Goal: Check status: Check status

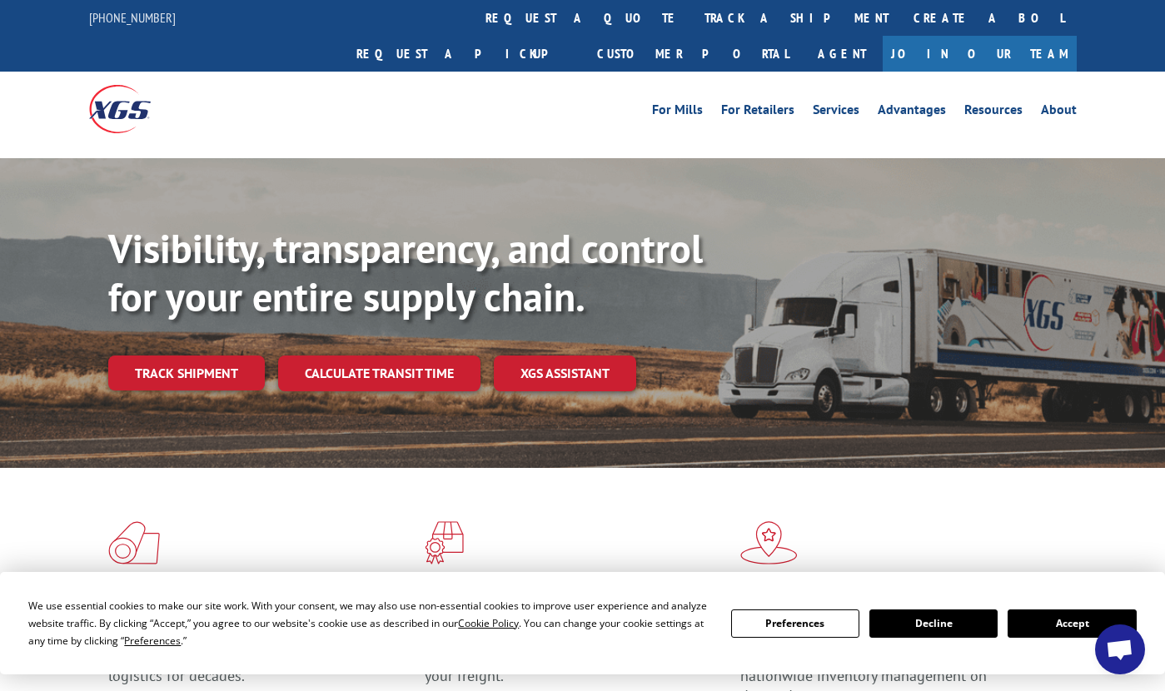
scroll to position [167, 0]
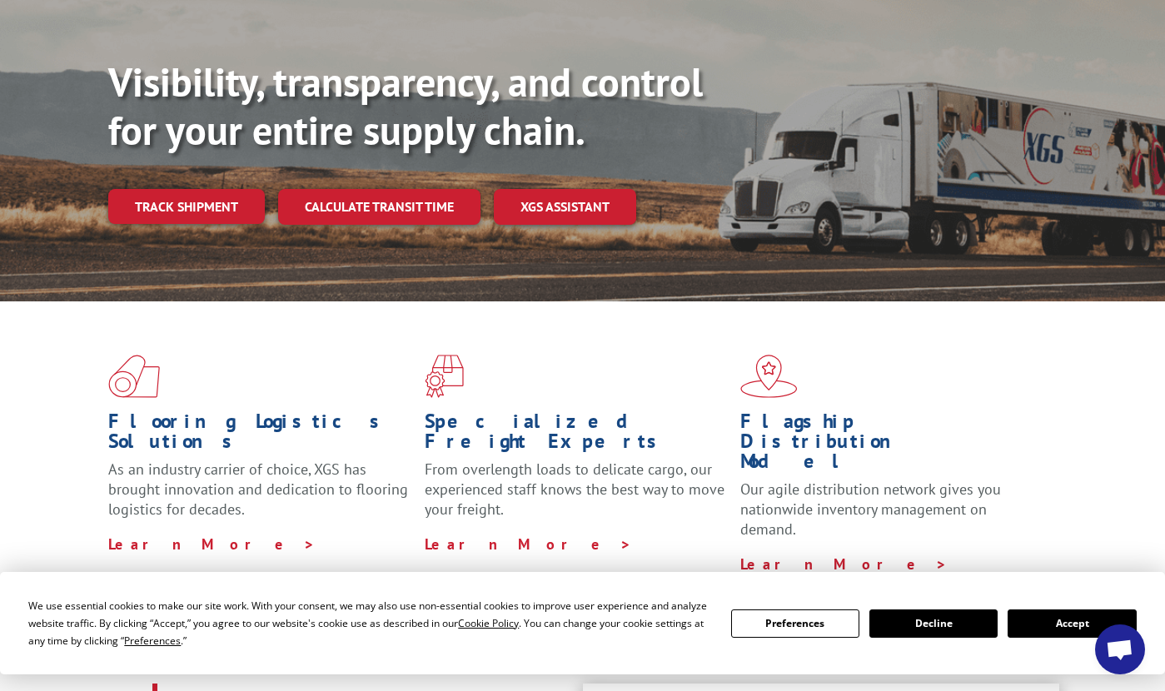
click at [1055, 621] on button "Accept" at bounding box center [1072, 624] width 128 height 28
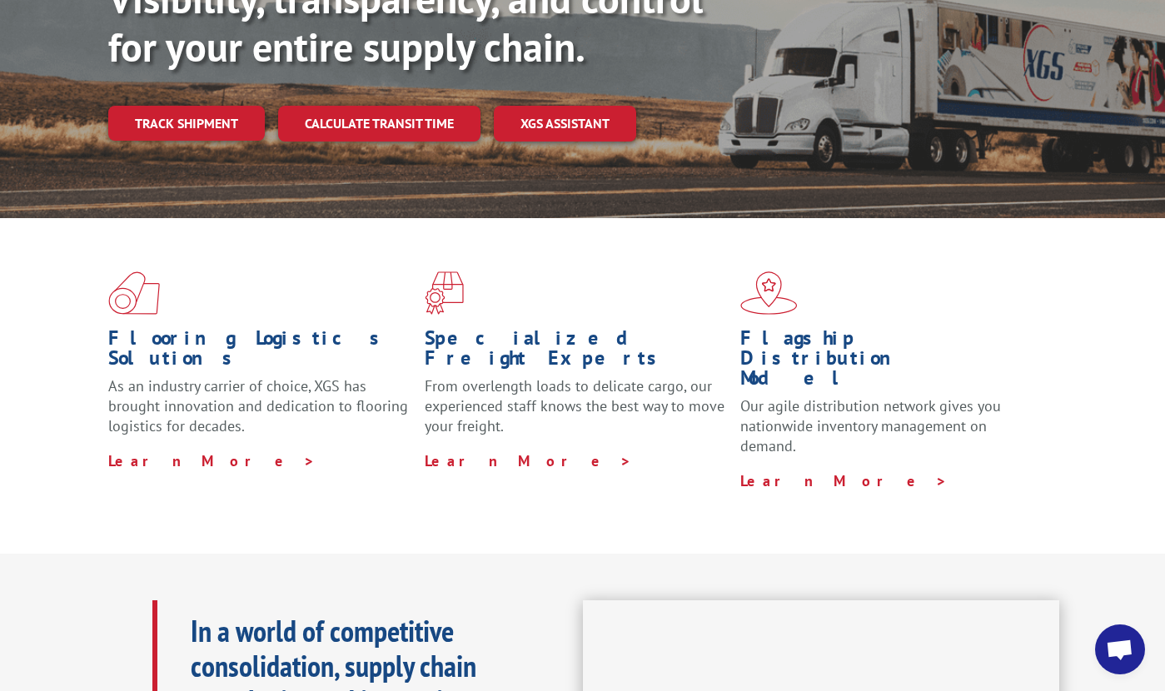
scroll to position [83, 0]
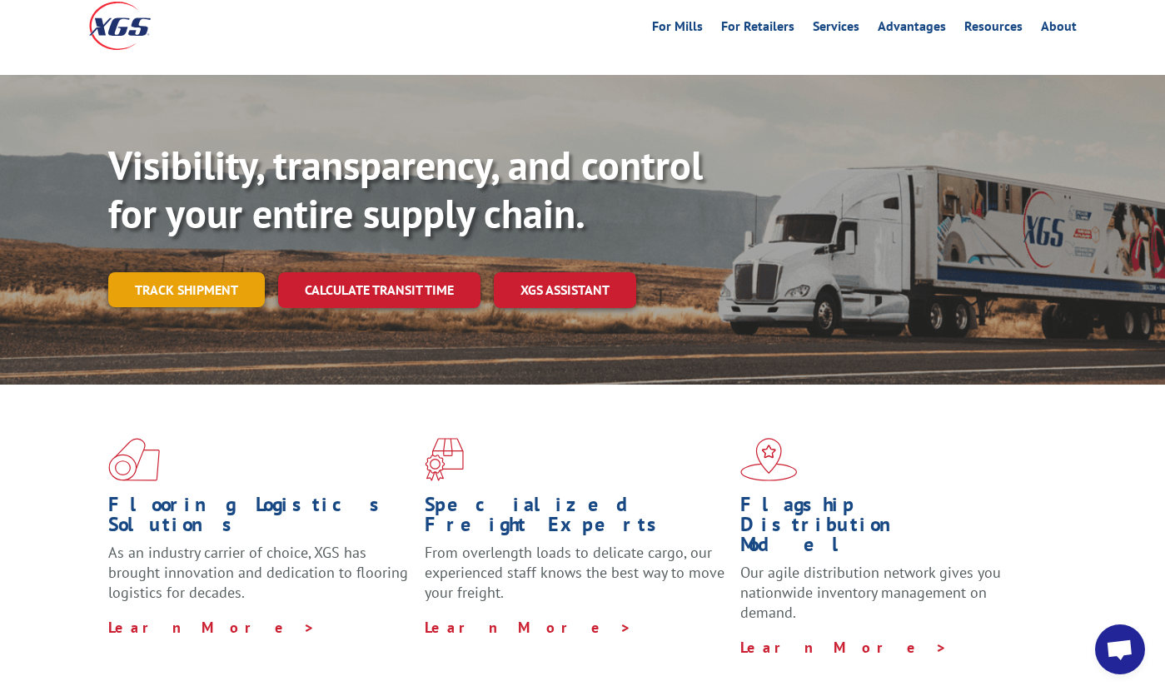
click at [172, 272] on link "Track shipment" at bounding box center [186, 289] width 157 height 35
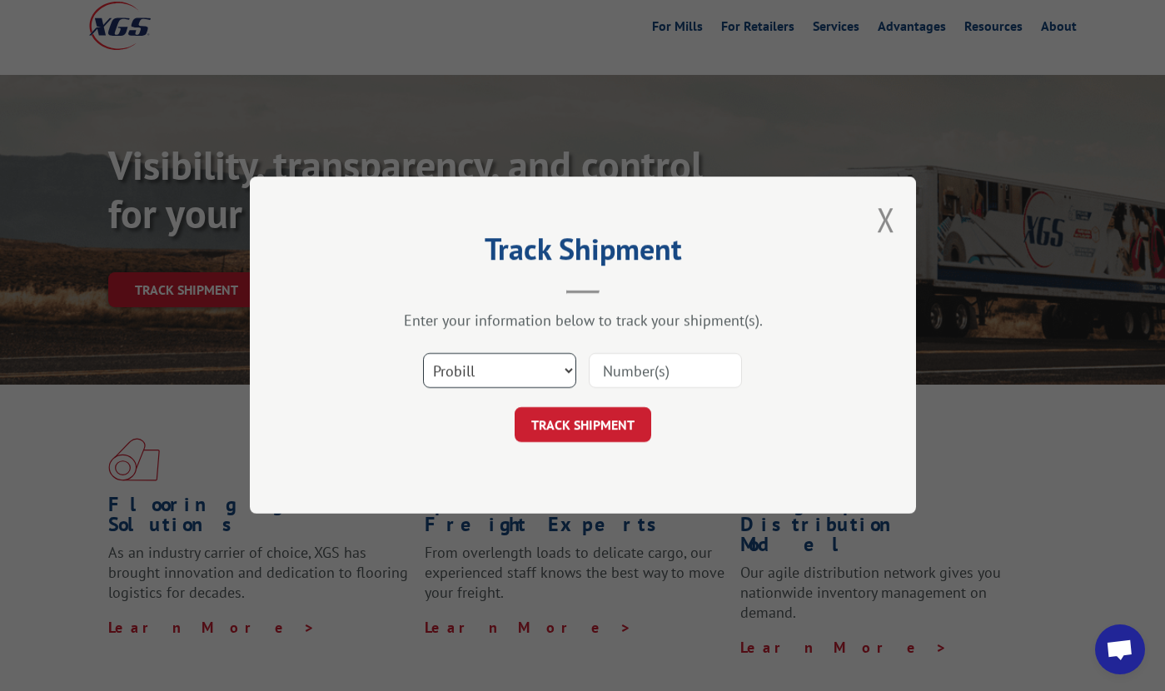
scroll to position [333, 0]
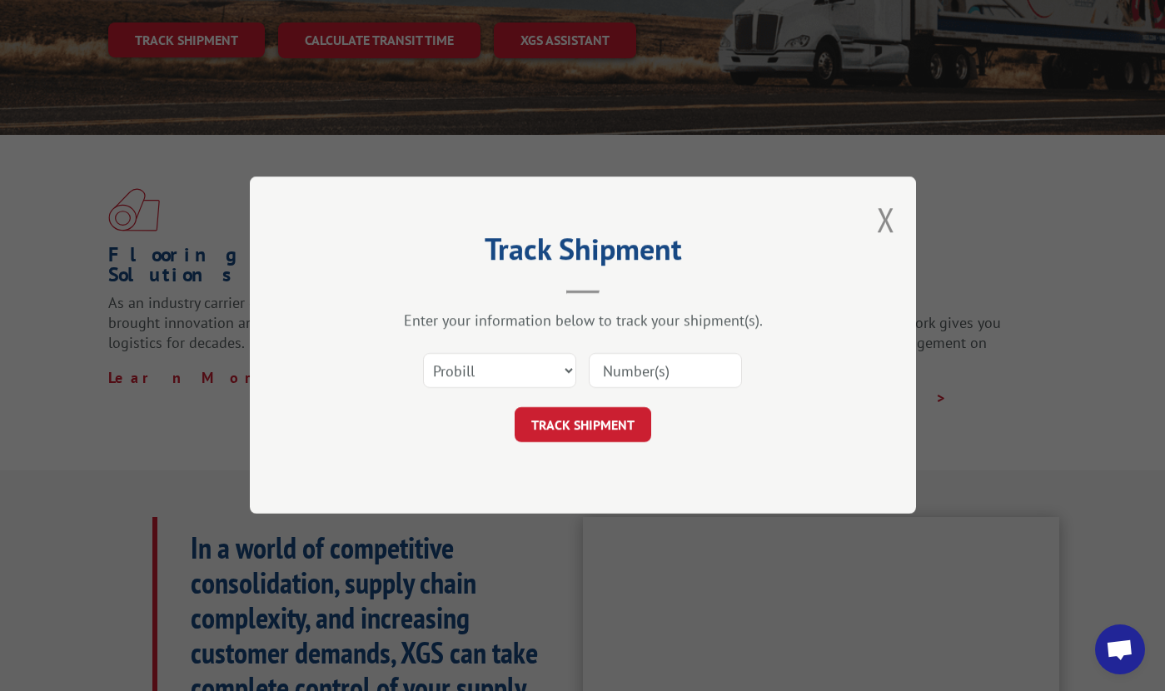
click at [679, 384] on input at bounding box center [665, 371] width 153 height 35
click at [642, 369] on input at bounding box center [665, 371] width 153 height 35
paste input "17235277BOL"
type input "17235277BOL"
click at [611, 418] on button "TRACK SHIPMENT" at bounding box center [583, 425] width 137 height 35
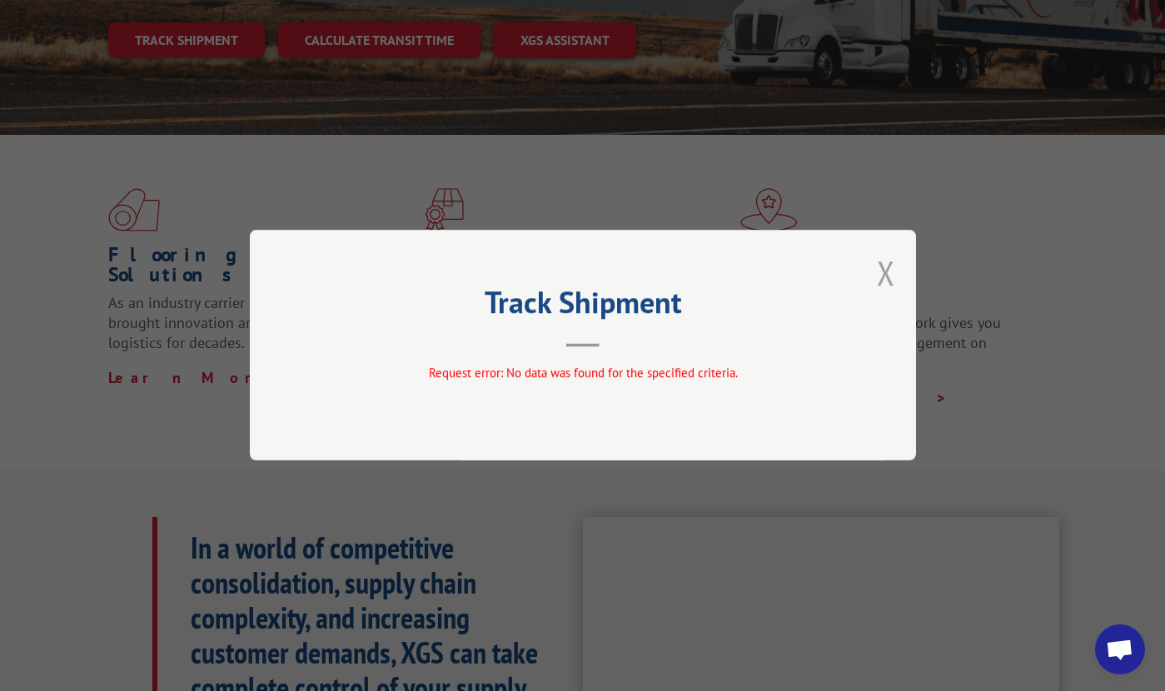
click at [884, 271] on button "Close modal" at bounding box center [886, 273] width 18 height 44
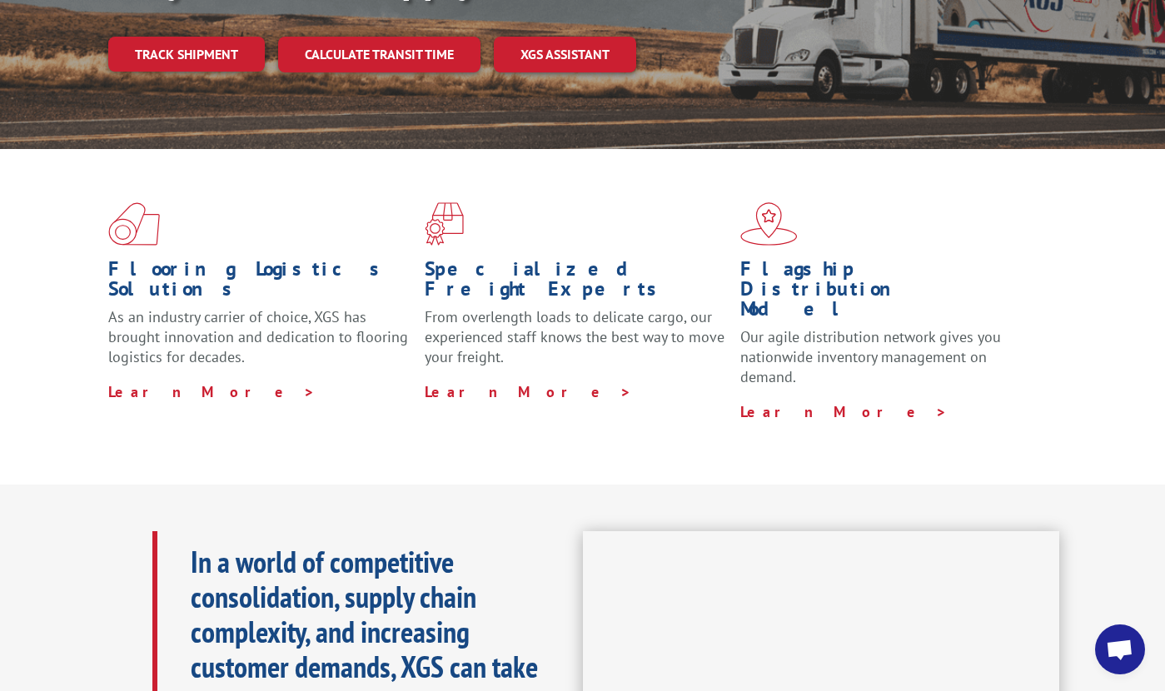
scroll to position [152, 0]
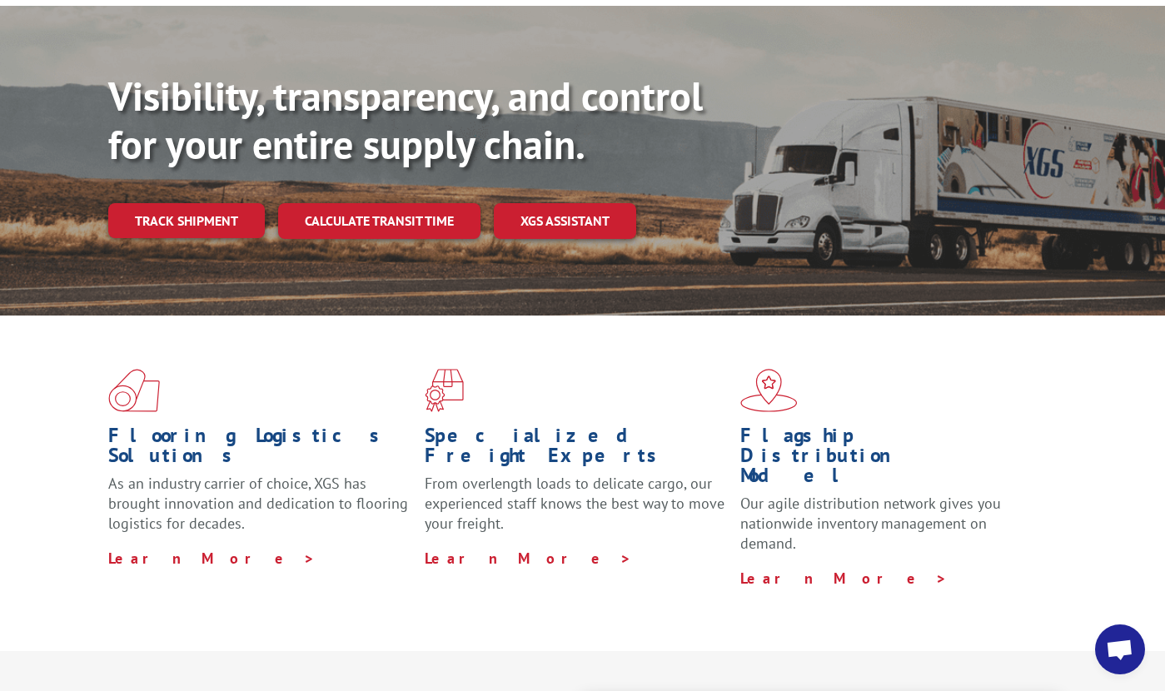
drag, startPoint x: 203, startPoint y: 177, endPoint x: 203, endPoint y: 69, distance: 108.2
click at [203, 203] on link "Track shipment" at bounding box center [186, 220] width 157 height 35
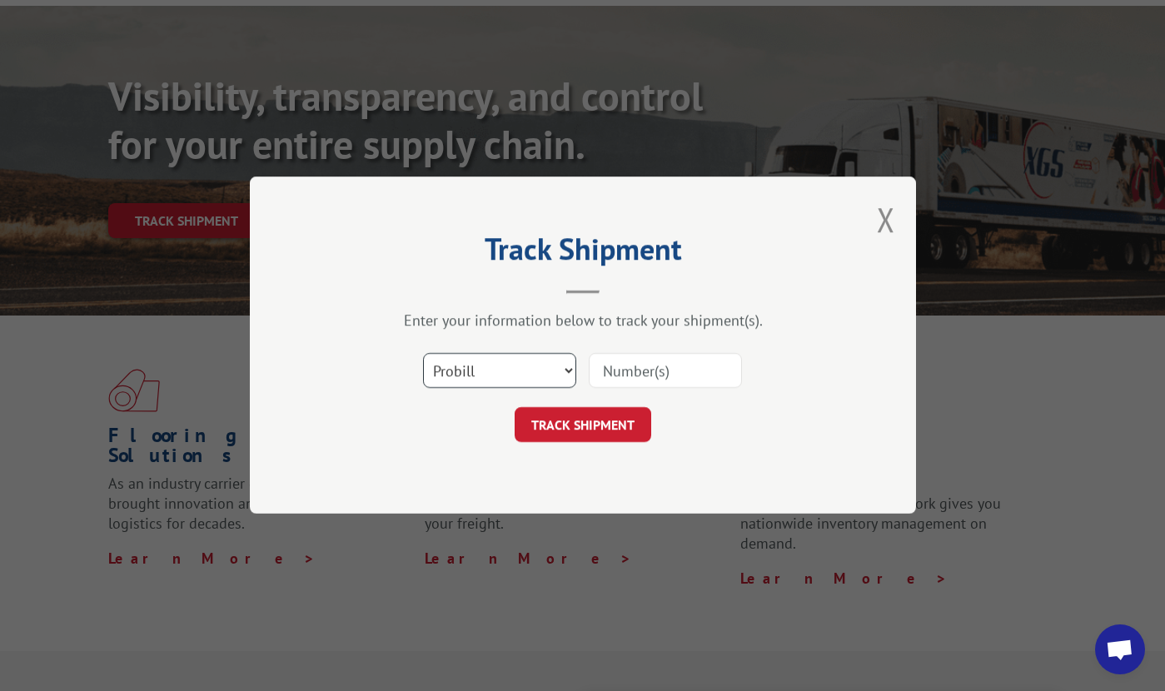
click at [537, 376] on select "Select category... Probill BOL PO" at bounding box center [499, 371] width 153 height 35
select select "bol"
click at [423, 354] on select "Select category... Probill BOL PO" at bounding box center [499, 371] width 153 height 35
click at [623, 370] on input at bounding box center [665, 371] width 153 height 35
paste input "17235277BOL"
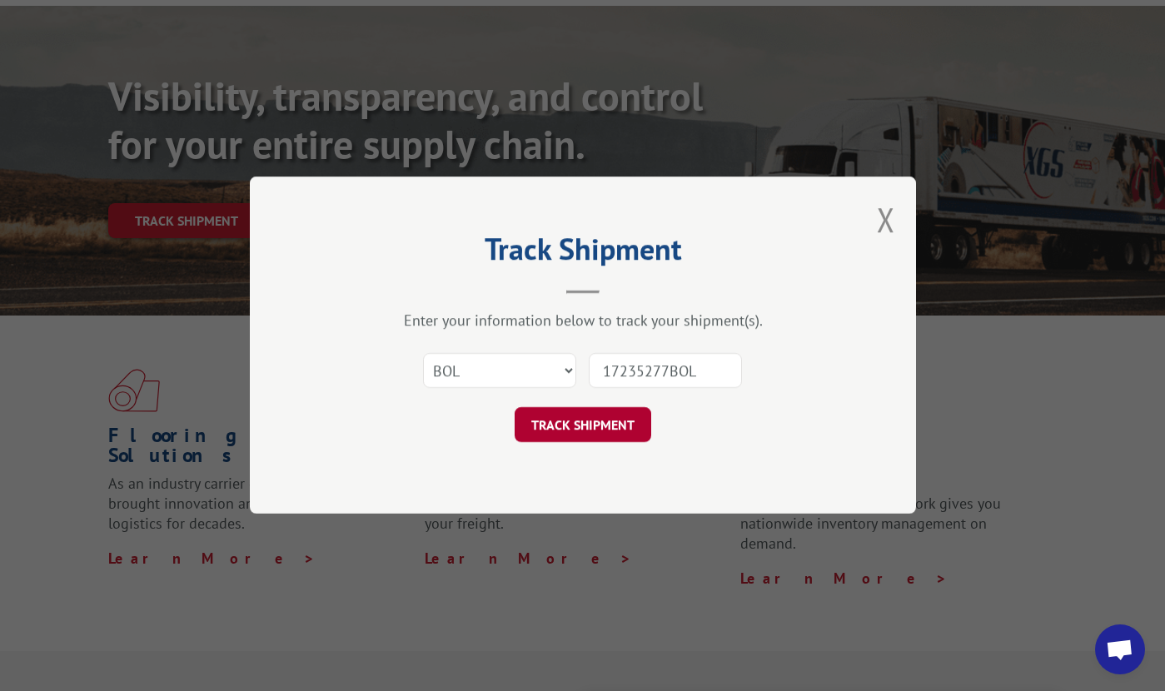
type input "17235277BOL"
click at [601, 440] on button "TRACK SHIPMENT" at bounding box center [583, 425] width 137 height 35
click at [601, 426] on button "TRACK SHIPMENT" at bounding box center [583, 425] width 137 height 35
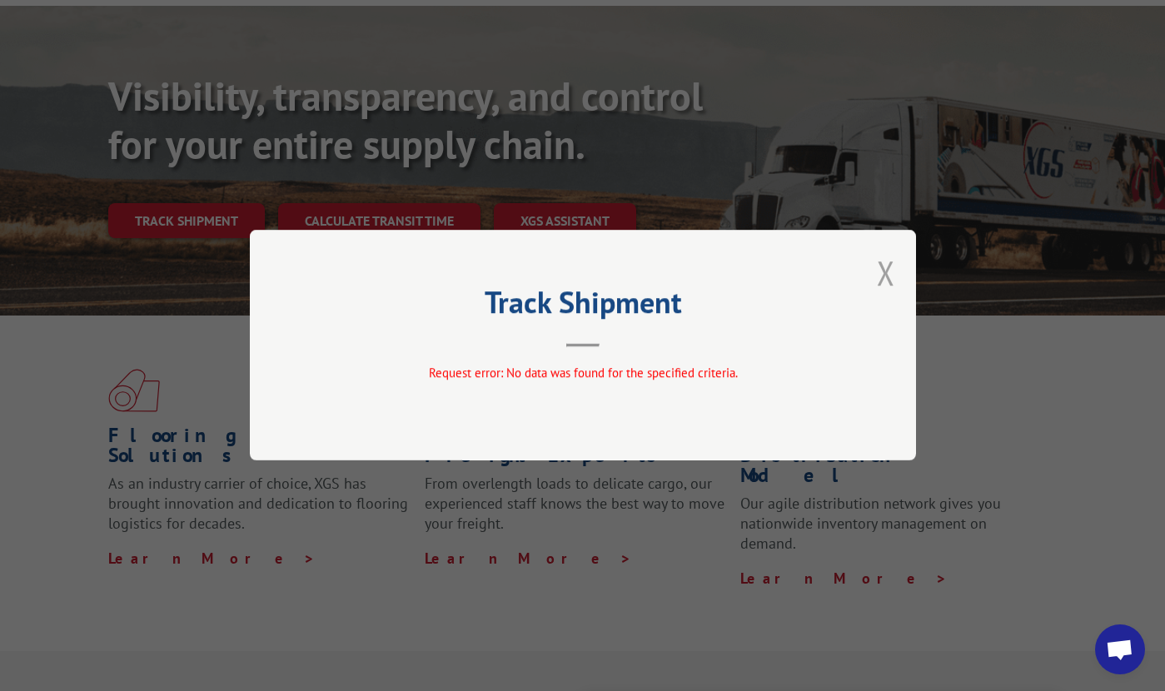
click at [883, 271] on button "Close modal" at bounding box center [886, 273] width 18 height 44
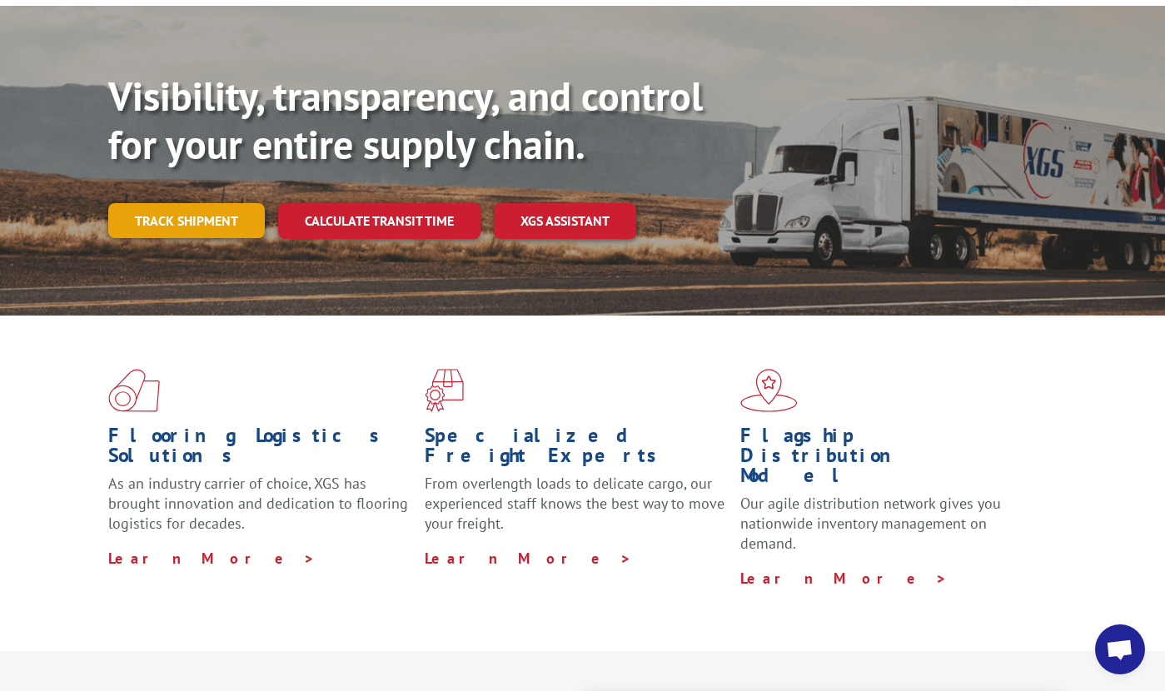
click at [204, 203] on link "Track shipment" at bounding box center [186, 220] width 157 height 35
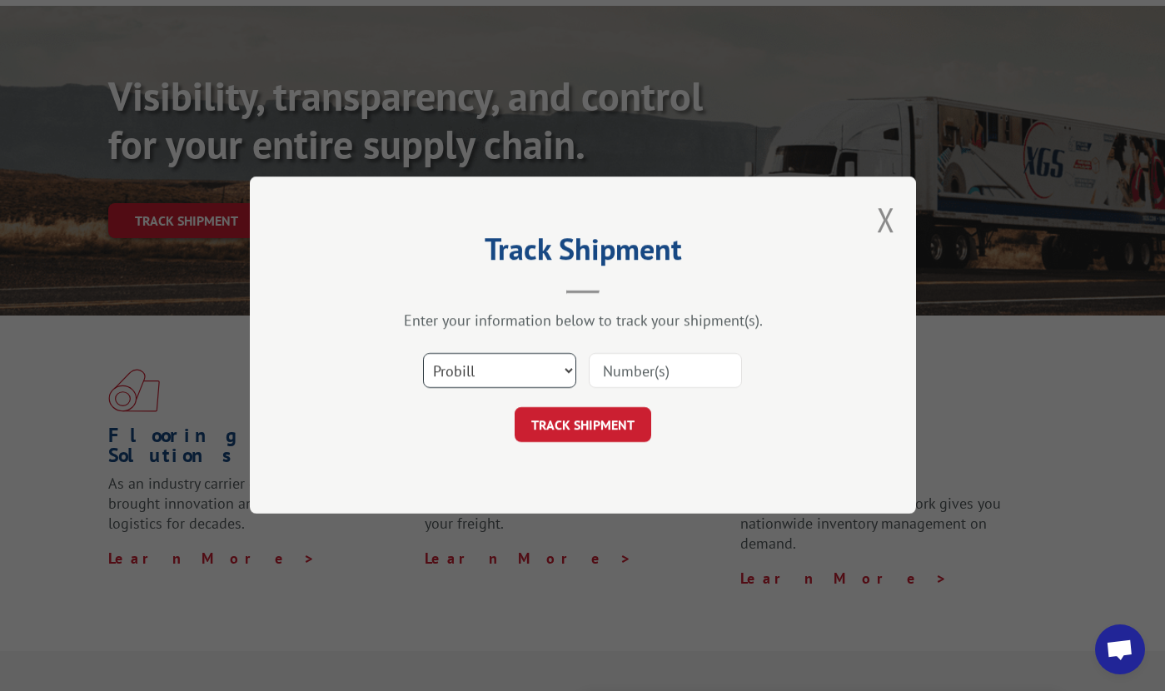
click at [543, 363] on select "Select category... Probill BOL PO" at bounding box center [499, 371] width 153 height 35
select select "bol"
click at [423, 354] on select "Select category... Probill BOL PO" at bounding box center [499, 371] width 153 height 35
click at [667, 367] on input at bounding box center [665, 371] width 153 height 35
paste input "17235277BOL"
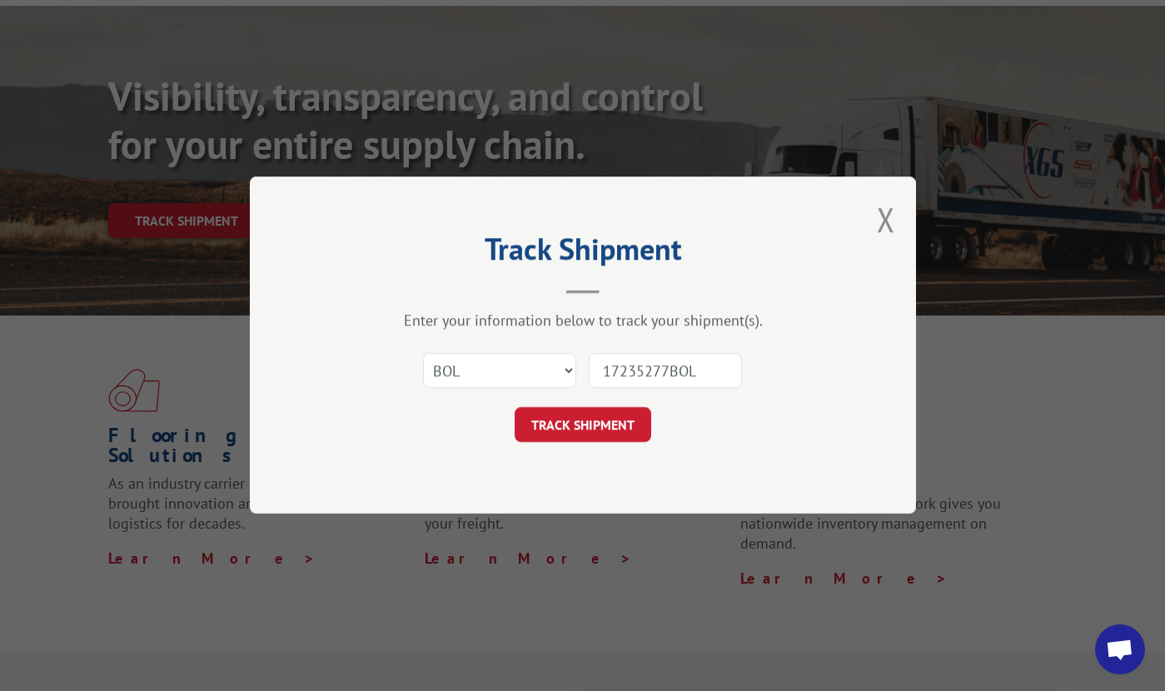
click at [698, 373] on input "17235277BOL" at bounding box center [665, 371] width 153 height 35
type input "17235277"
click at [515, 408] on button "TRACK SHIPMENT" at bounding box center [583, 425] width 137 height 35
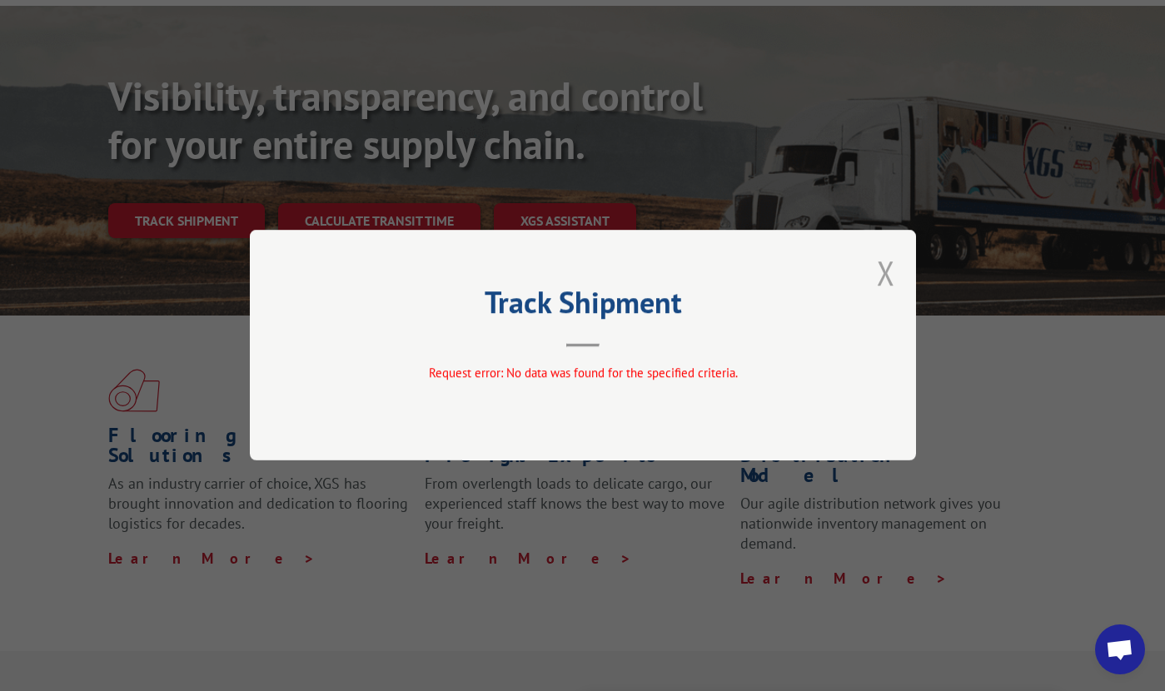
click at [885, 278] on button "Close modal" at bounding box center [886, 273] width 18 height 44
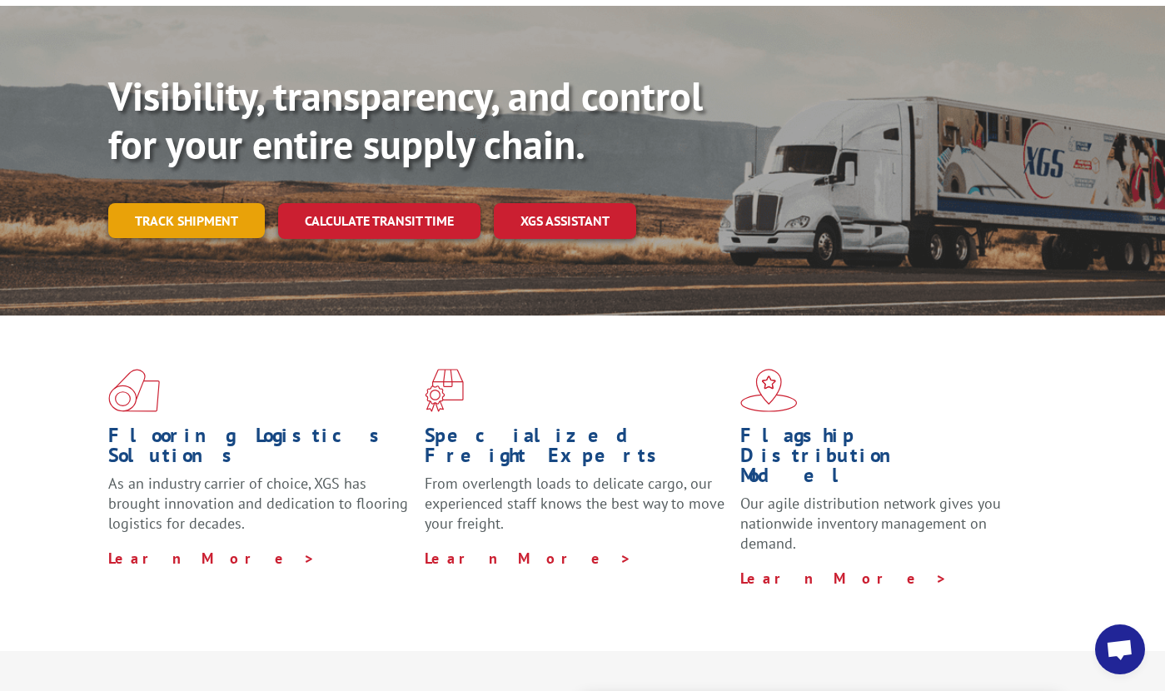
click at [182, 203] on link "Track shipment" at bounding box center [186, 220] width 157 height 35
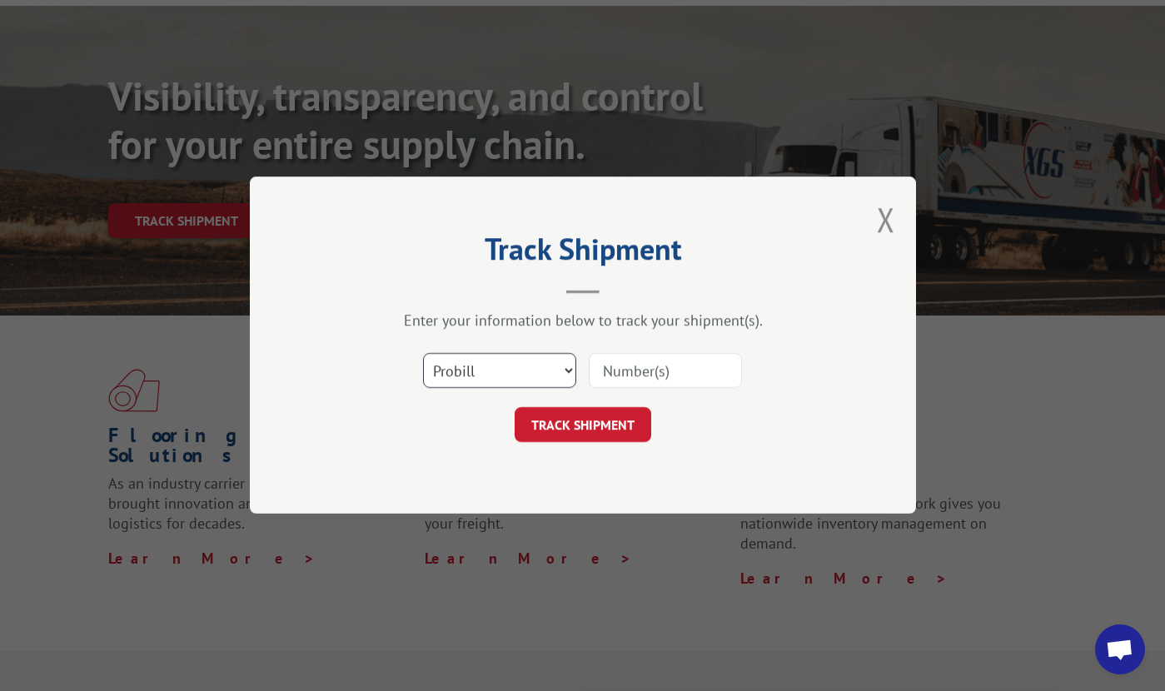
click at [534, 376] on select "Select category... Probill BOL PO" at bounding box center [499, 371] width 153 height 35
click at [673, 376] on input at bounding box center [665, 371] width 153 height 35
paste input "17235277BOL"
type input "17235277BOL"
click at [515, 408] on button "TRACK SHIPMENT" at bounding box center [583, 425] width 137 height 35
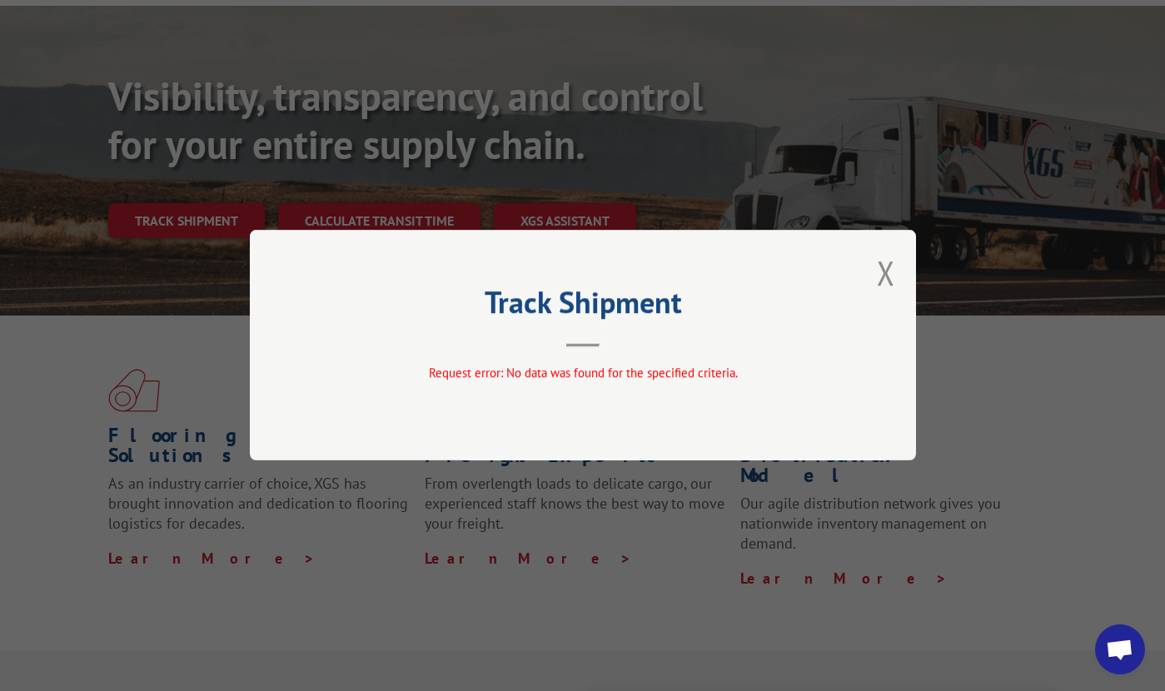
click at [596, 435] on div "Track Shipment Request error: No data was found for the specified criteria." at bounding box center [583, 345] width 666 height 231
click at [890, 271] on button "Close modal" at bounding box center [886, 273] width 18 height 44
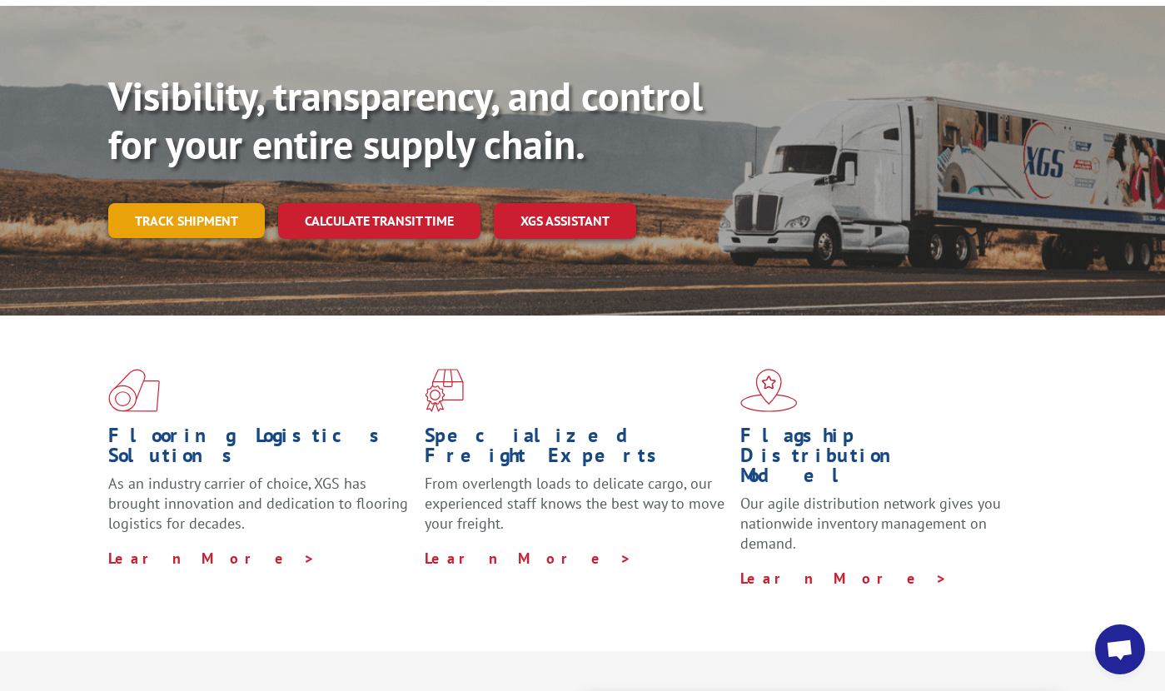
click at [184, 203] on link "Track shipment" at bounding box center [186, 220] width 157 height 35
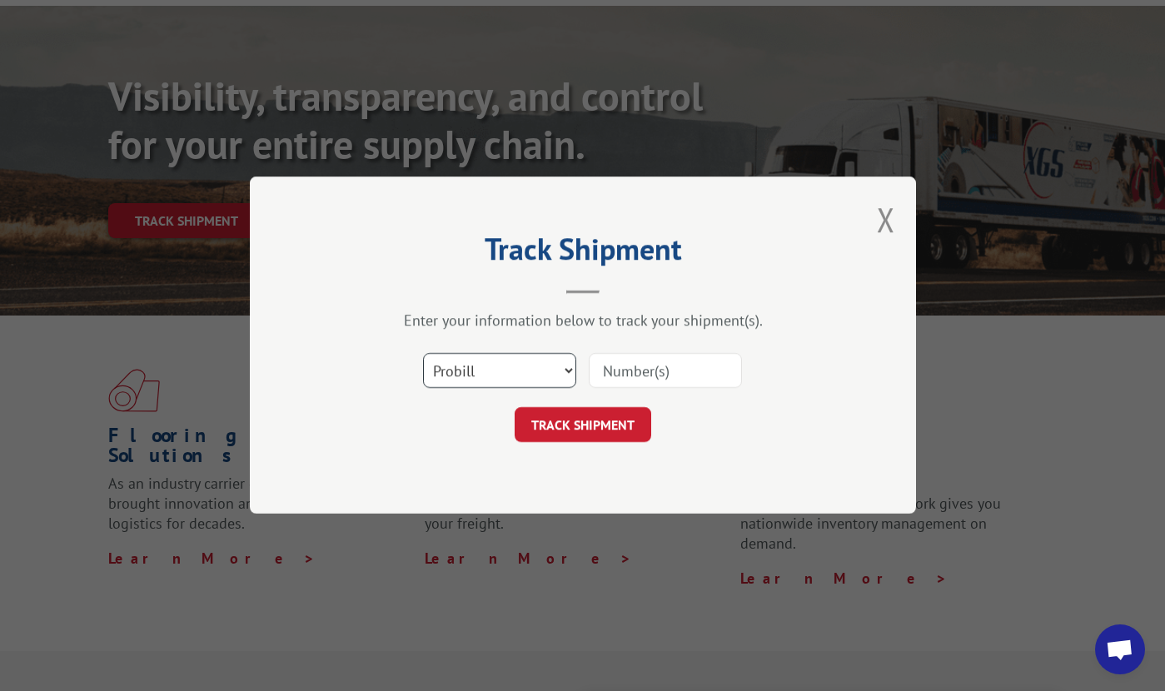
click at [495, 361] on select "Select category... Probill BOL PO" at bounding box center [499, 371] width 153 height 35
select select "bol"
click at [423, 354] on select "Select category... Probill BOL PO" at bounding box center [499, 371] width 153 height 35
click at [657, 370] on input at bounding box center [665, 371] width 153 height 35
paste input "17235277BOL"
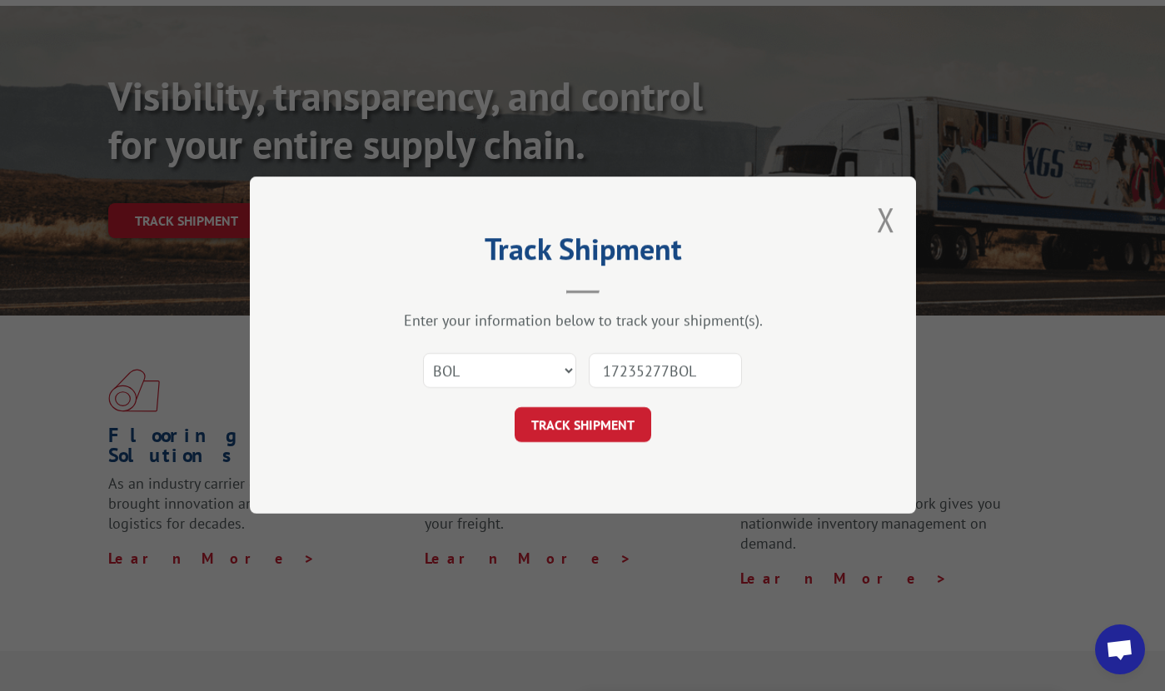
type input "17235277BOL"
click at [515, 408] on button "TRACK SHIPMENT" at bounding box center [583, 425] width 137 height 35
click at [618, 426] on button "TRACK SHIPMENT" at bounding box center [583, 425] width 137 height 35
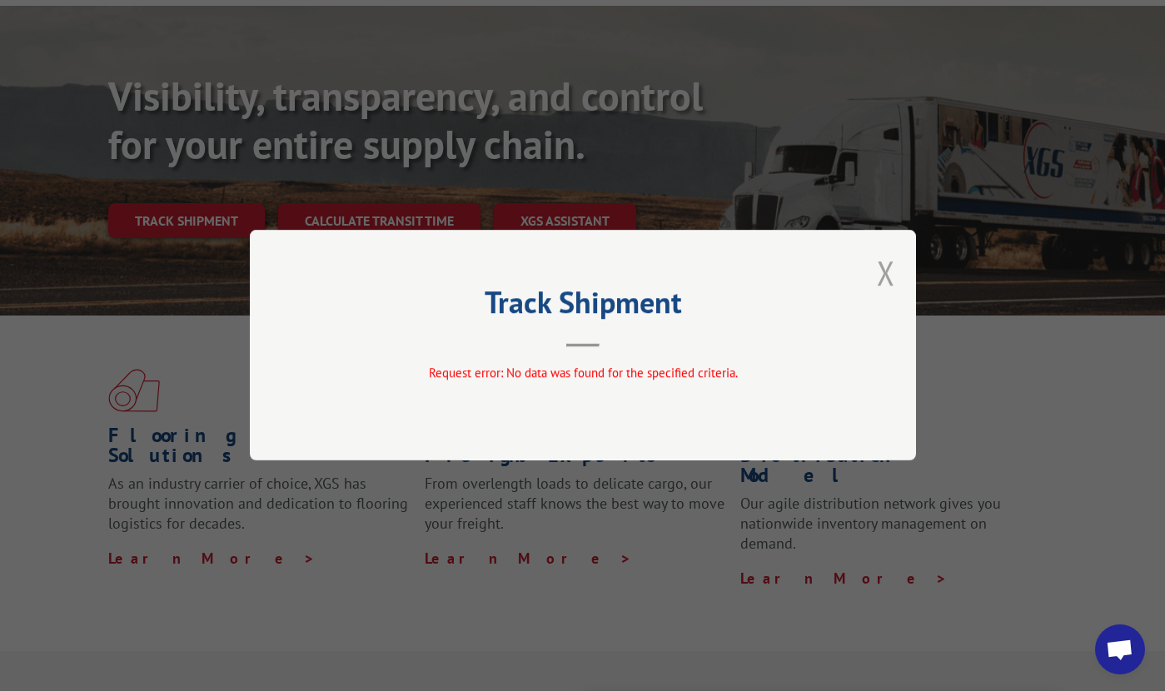
click at [890, 266] on button "Close modal" at bounding box center [886, 273] width 18 height 44
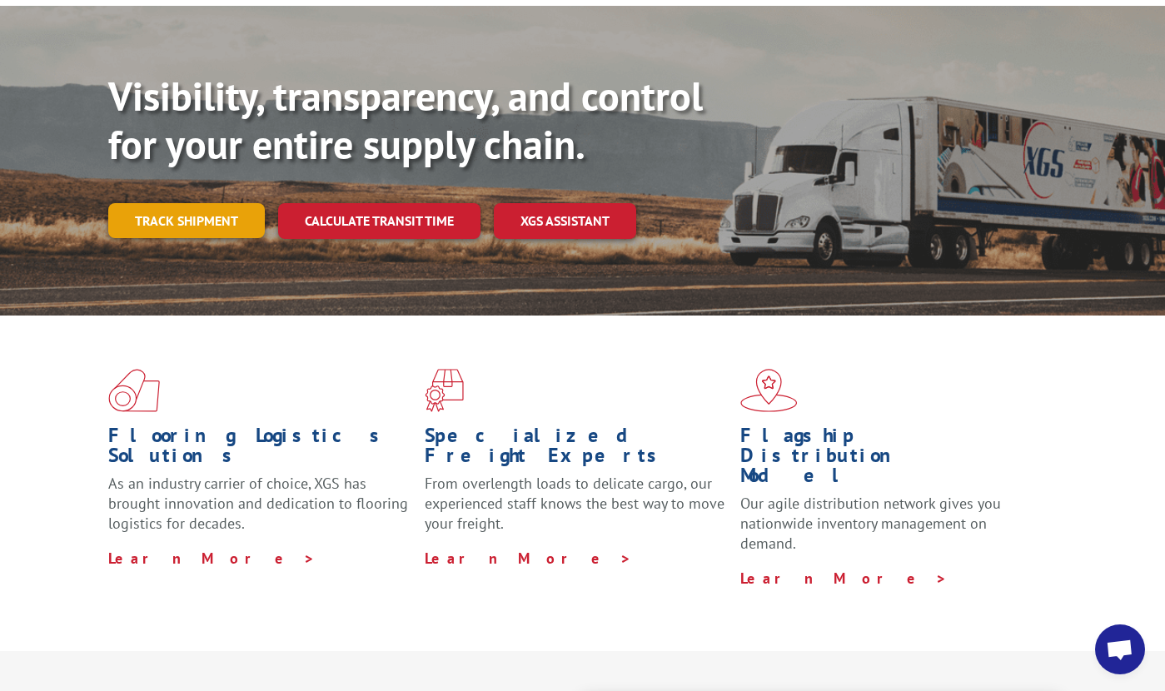
click at [153, 203] on link "Track shipment" at bounding box center [186, 220] width 157 height 35
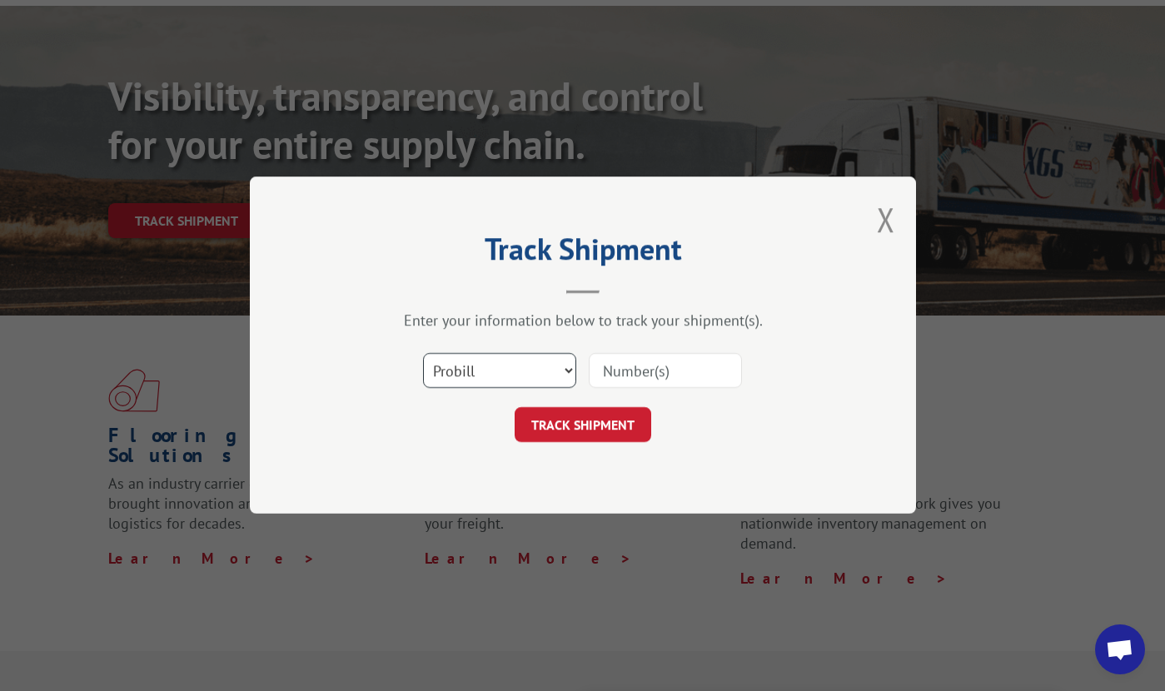
click at [501, 371] on select "Select category... Probill BOL PO" at bounding box center [499, 371] width 153 height 35
click at [495, 372] on select "Select category... Probill BOL PO" at bounding box center [499, 371] width 153 height 35
select select "po"
click at [423, 354] on select "Select category... Probill BOL PO" at bounding box center [499, 371] width 153 height 35
click at [650, 373] on input at bounding box center [665, 371] width 153 height 35
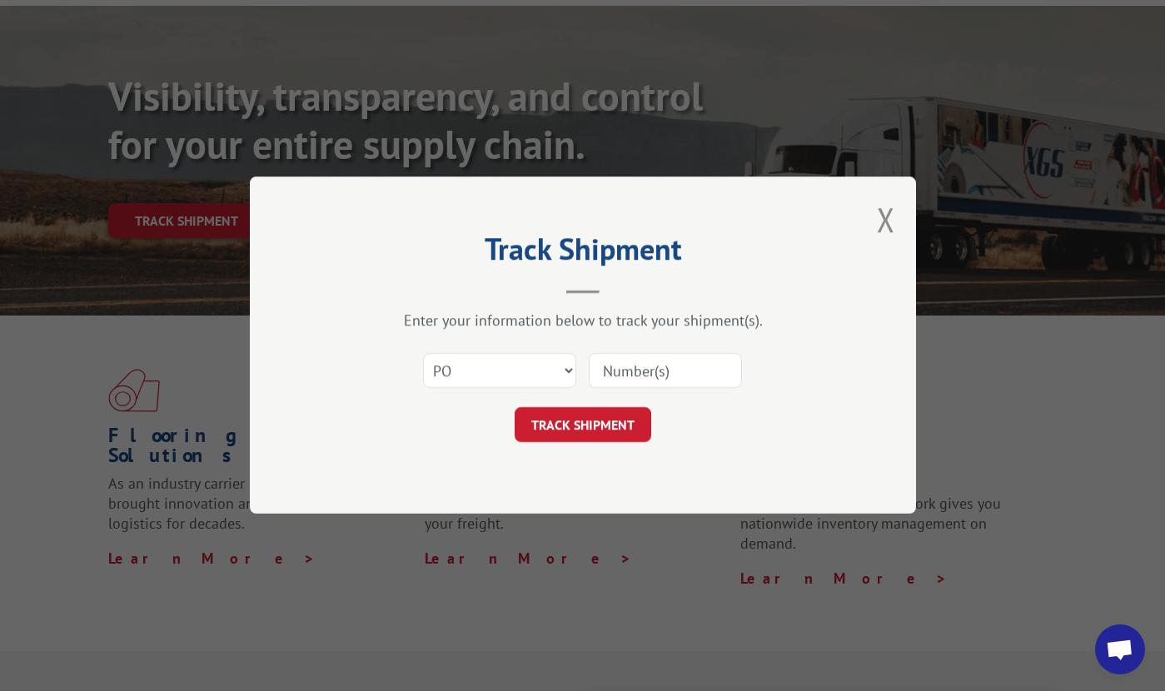
paste input "17235277BOL"
type input "17235277BOL"
click at [515, 408] on button "TRACK SHIPMENT" at bounding box center [583, 425] width 137 height 35
click at [630, 422] on button "TRACK SHIPMENT" at bounding box center [583, 425] width 137 height 35
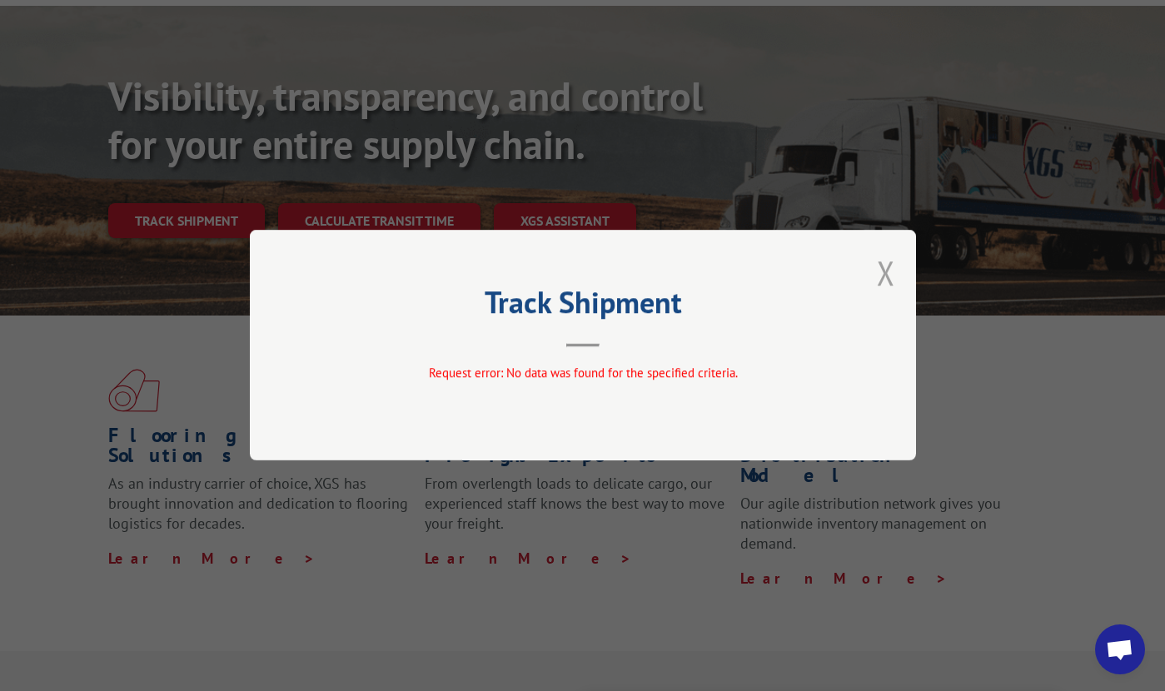
click at [888, 285] on button "Close modal" at bounding box center [886, 273] width 18 height 44
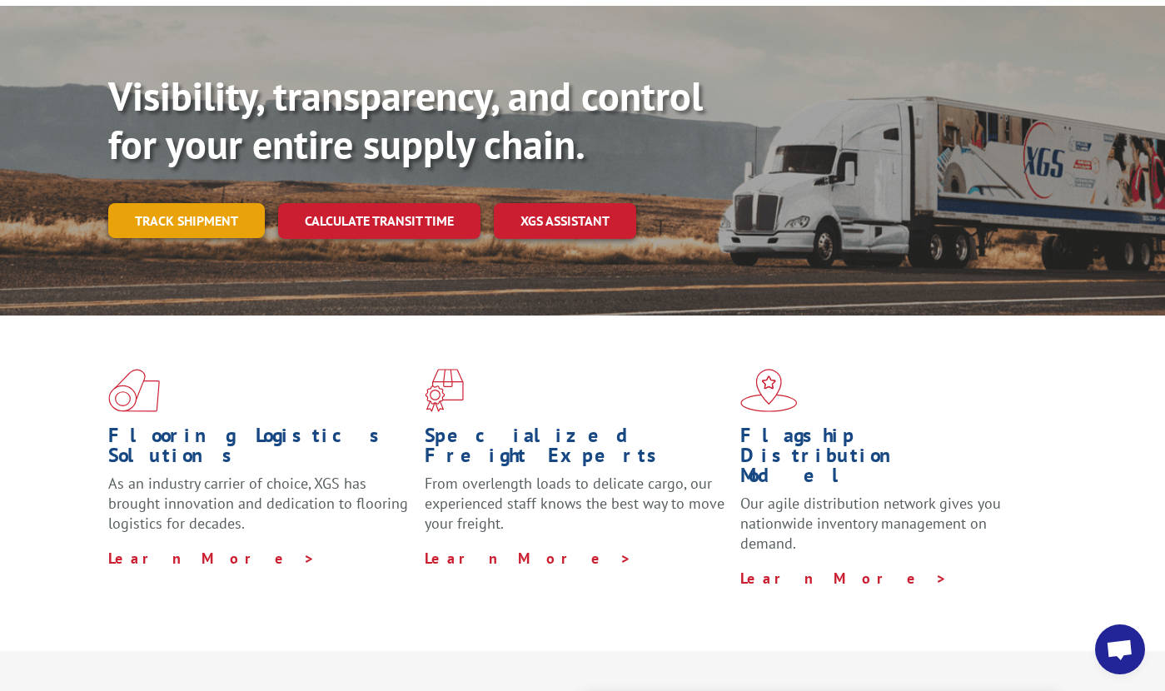
click at [187, 203] on link "Track shipment" at bounding box center [186, 220] width 157 height 35
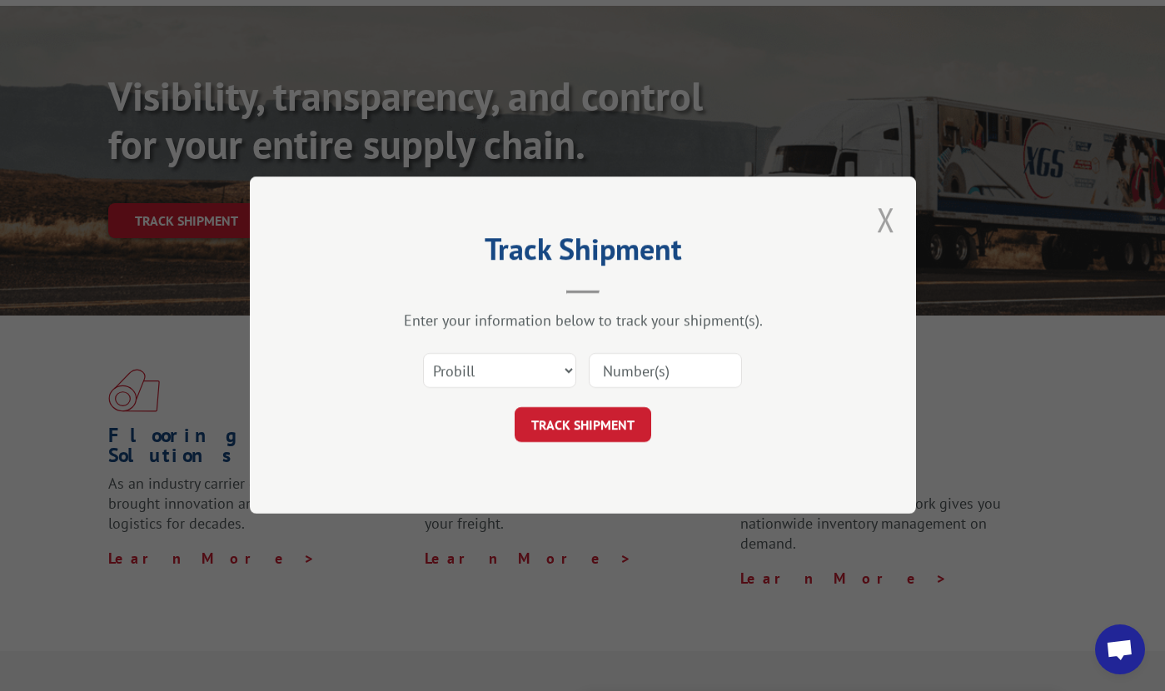
click at [888, 225] on button "Close modal" at bounding box center [886, 219] width 18 height 44
